Goal: Find specific page/section: Find specific page/section

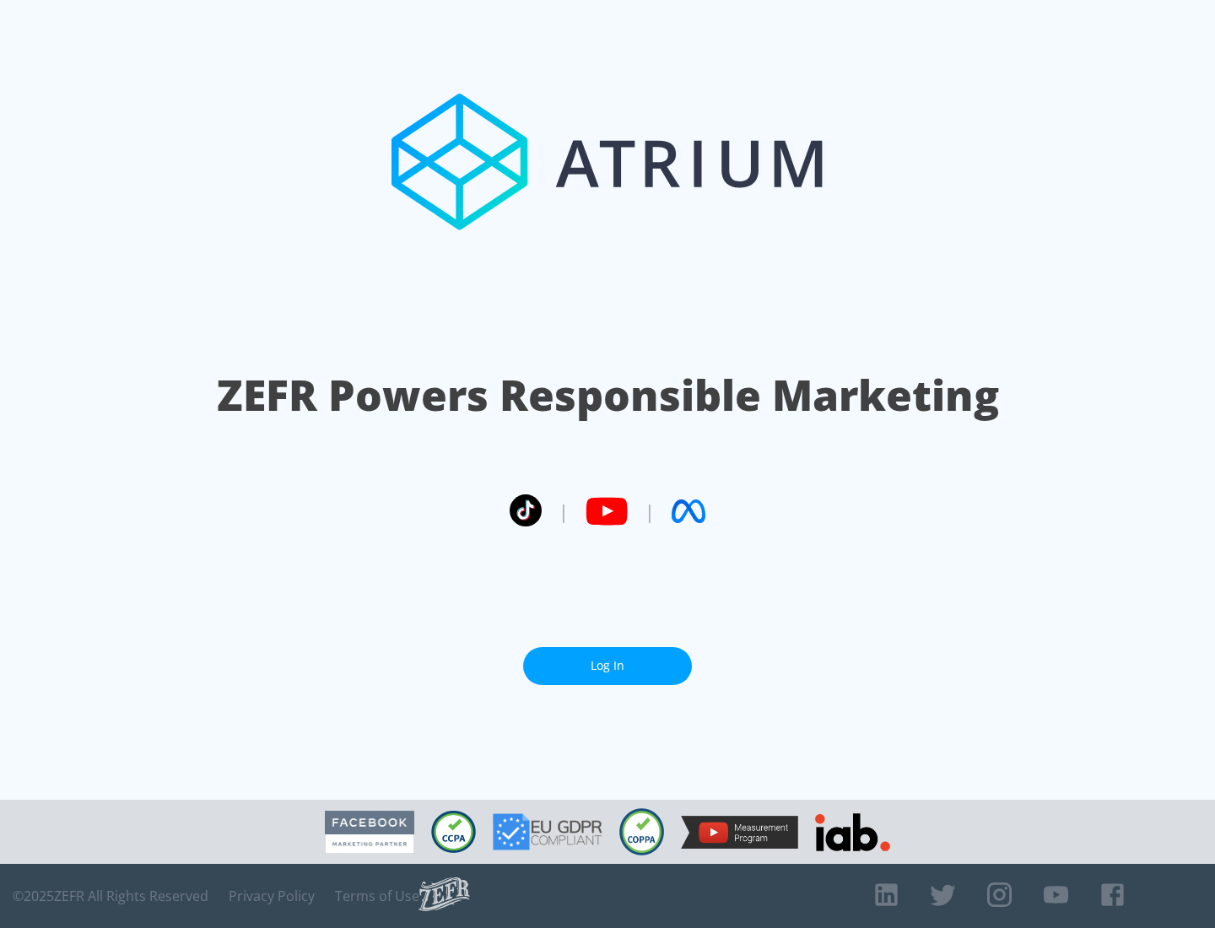
click at [607, 665] on link "Log In" at bounding box center [607, 666] width 169 height 38
